Goal: Transaction & Acquisition: Obtain resource

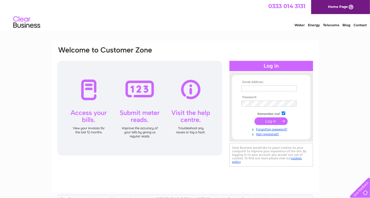
type input "[PERSON_NAME][EMAIL_ADDRESS][DOMAIN_NAME]"
click at [270, 120] on input "submit" at bounding box center [271, 121] width 33 height 8
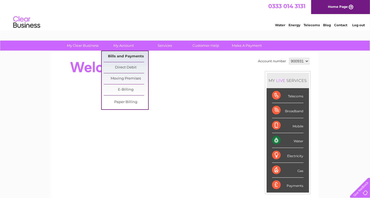
click at [123, 56] on link "Bills and Payments" at bounding box center [126, 56] width 45 height 11
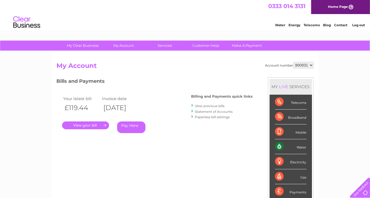
click at [87, 125] on link "." at bounding box center [85, 125] width 47 height 8
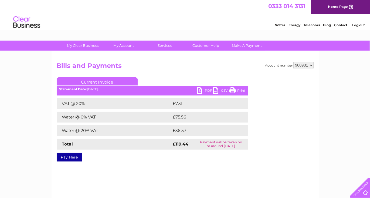
click at [200, 90] on link "PDF" at bounding box center [205, 91] width 16 height 8
click at [310, 65] on select "900931 901072" at bounding box center [304, 65] width 20 height 6
select select "901072"
click at [294, 62] on select "900931 901072" at bounding box center [304, 65] width 20 height 6
click at [201, 90] on link "PDF" at bounding box center [205, 91] width 16 height 8
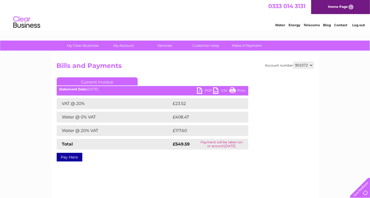
click at [332, 87] on div "My Clear Business Login Details My Details My Preferences Link Account My Accou…" at bounding box center [185, 168] width 370 height 254
click at [356, 26] on link "Log out" at bounding box center [358, 25] width 13 height 4
